Goal: Transaction & Acquisition: Purchase product/service

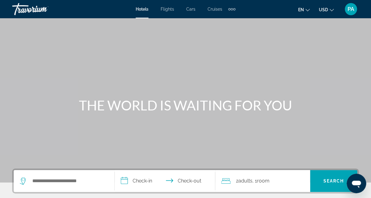
click at [168, 9] on span "Flights" at bounding box center [167, 9] width 13 height 5
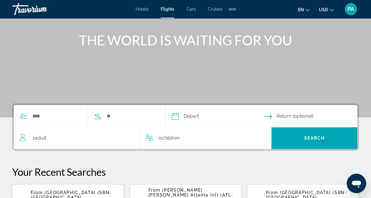
scroll to position [72, 0]
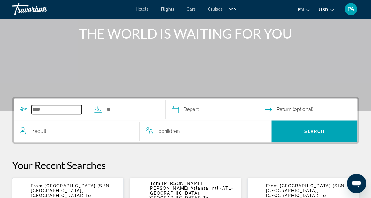
click at [54, 110] on input "Search widget" at bounding box center [57, 109] width 50 height 9
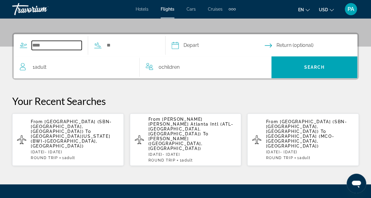
scroll to position [149, 0]
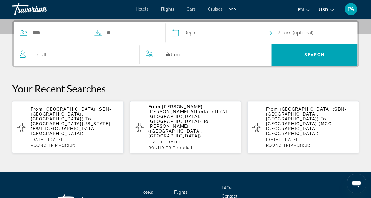
click at [59, 112] on span "[GEOGRAPHIC_DATA] (SBN-[GEOGRAPHIC_DATA], [GEOGRAPHIC_DATA])" at bounding box center [71, 114] width 81 height 15
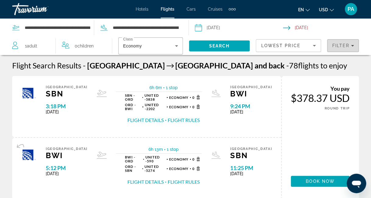
click at [354, 46] on span "Filters" at bounding box center [342, 45] width 31 height 15
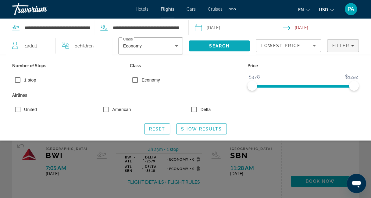
click at [233, 45] on span "Search" at bounding box center [219, 46] width 61 height 15
click at [225, 44] on span "Search" at bounding box center [219, 46] width 21 height 5
click at [223, 44] on span "Search" at bounding box center [219, 46] width 21 height 5
click at [292, 151] on div "Search widget" at bounding box center [185, 143] width 371 height 110
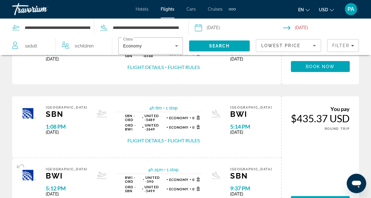
scroll to position [659, 0]
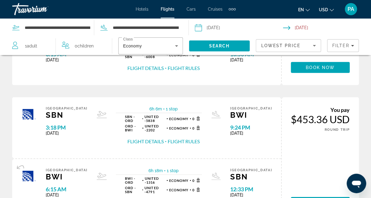
scroll to position [652, 0]
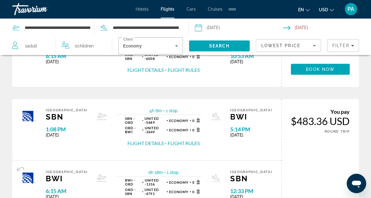
scroll to position [650, 0]
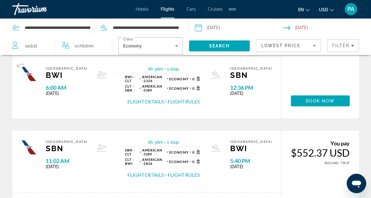
scroll to position [634, 0]
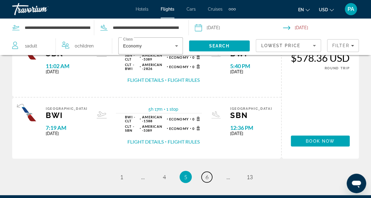
scroll to position [720, 0]
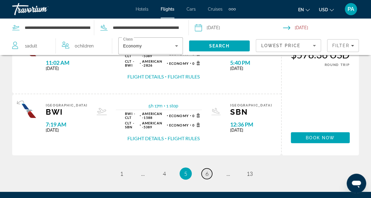
click at [203, 169] on link "page 6" at bounding box center [206, 174] width 11 height 11
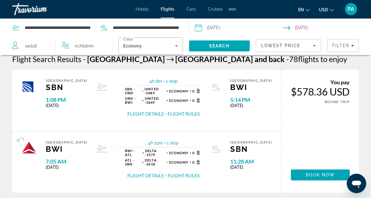
scroll to position [18, 0]
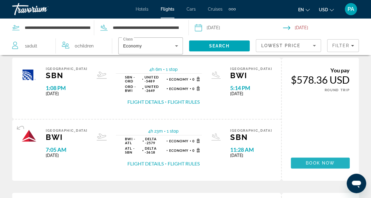
click at [319, 161] on span "Book now" at bounding box center [319, 163] width 29 height 5
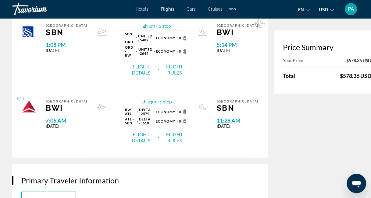
scroll to position [36, 0]
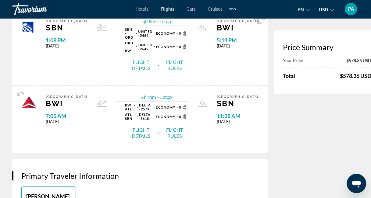
click at [163, 131] on button "Flight Rules" at bounding box center [174, 133] width 28 height 13
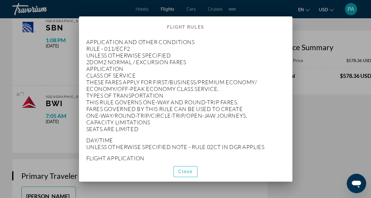
scroll to position [0, 0]
click at [190, 169] on span "button" at bounding box center [186, 171] width 24 height 15
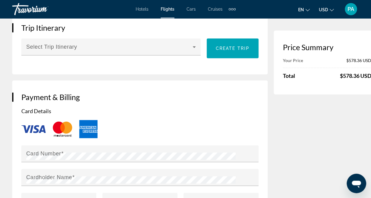
scroll to position [417, 0]
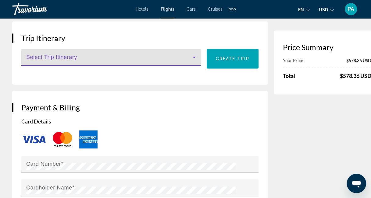
click at [190, 61] on icon "Main content" at bounding box center [193, 57] width 7 height 7
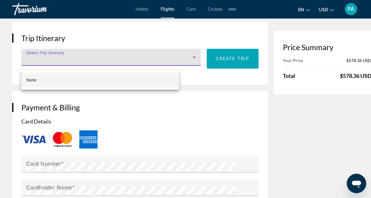
click at [174, 62] on div at bounding box center [185, 99] width 371 height 198
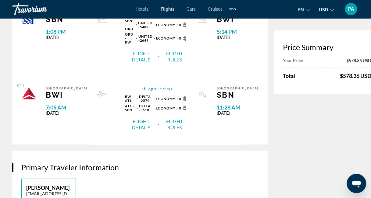
scroll to position [0, 0]
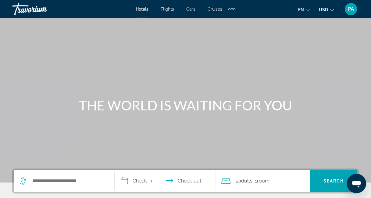
click at [169, 9] on span "Flights" at bounding box center [167, 9] width 13 height 5
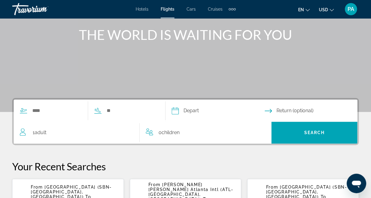
scroll to position [86, 0]
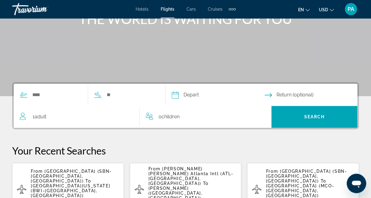
click at [62, 169] on span "[GEOGRAPHIC_DATA] (SBN-[GEOGRAPHIC_DATA], [GEOGRAPHIC_DATA])" at bounding box center [71, 176] width 81 height 15
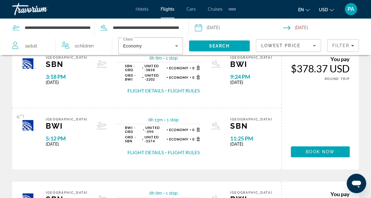
scroll to position [24, 0]
